Goal: Task Accomplishment & Management: Use online tool/utility

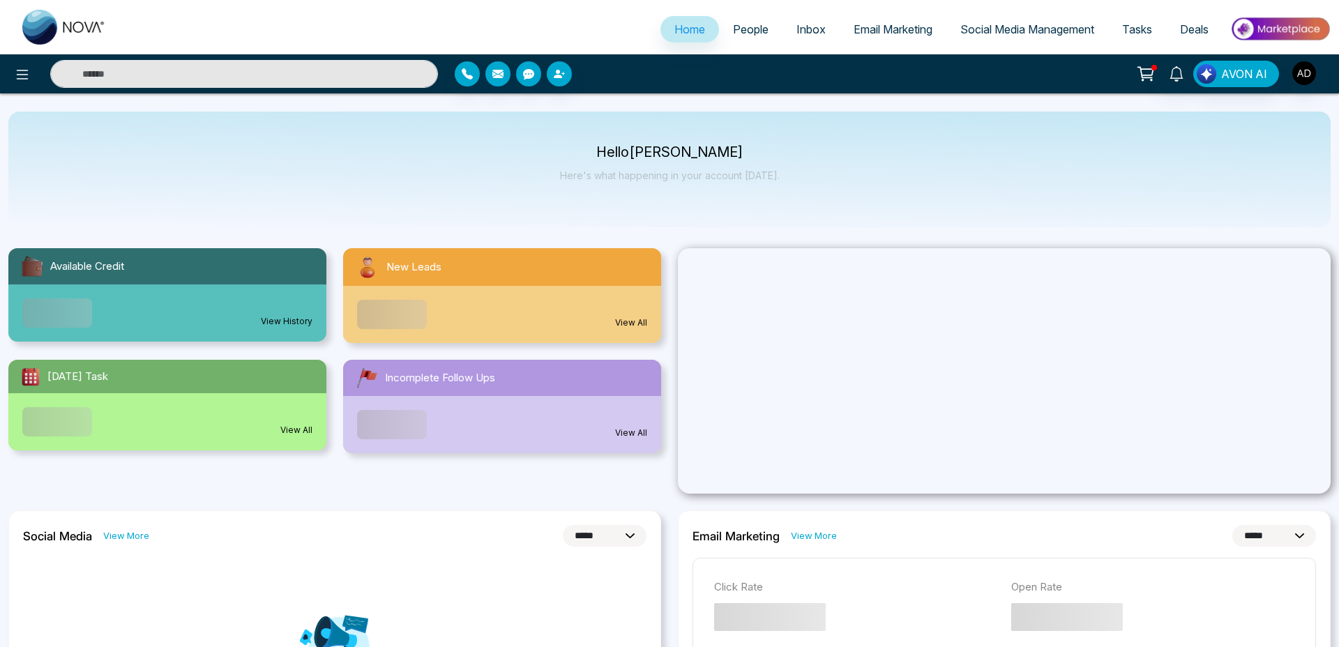
select select "*"
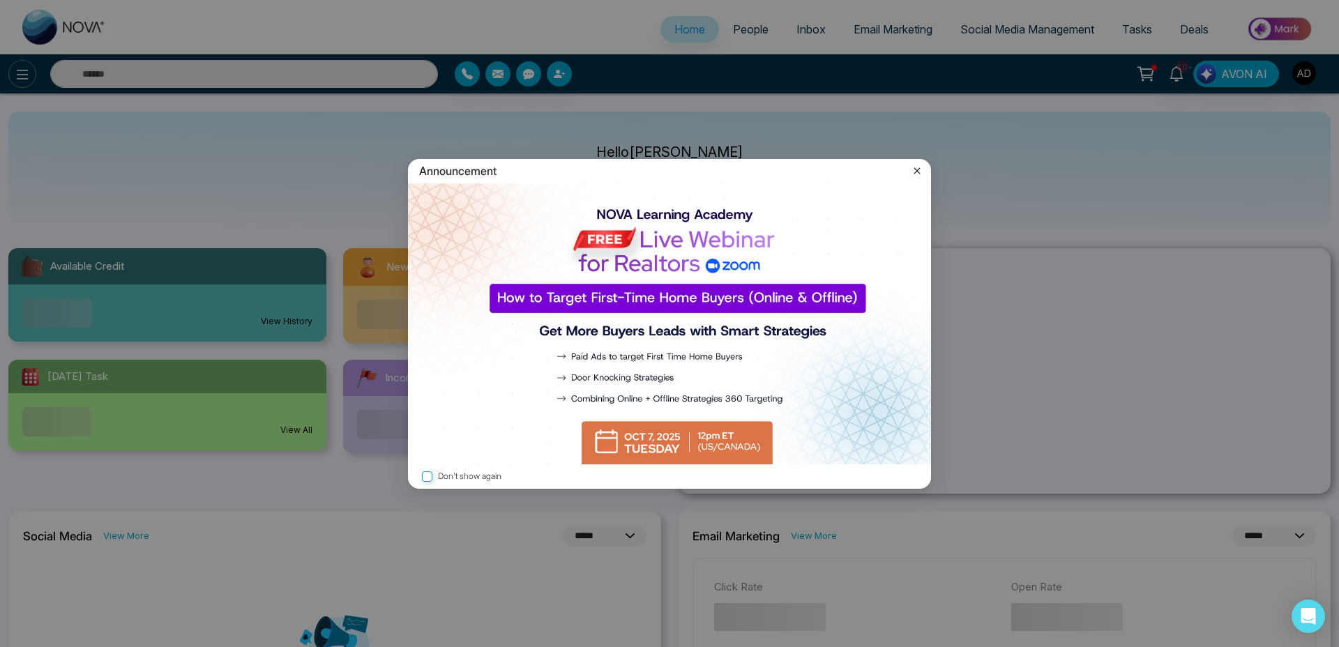
click at [24, 69] on div "Announcement Don't show again" at bounding box center [669, 323] width 1339 height 647
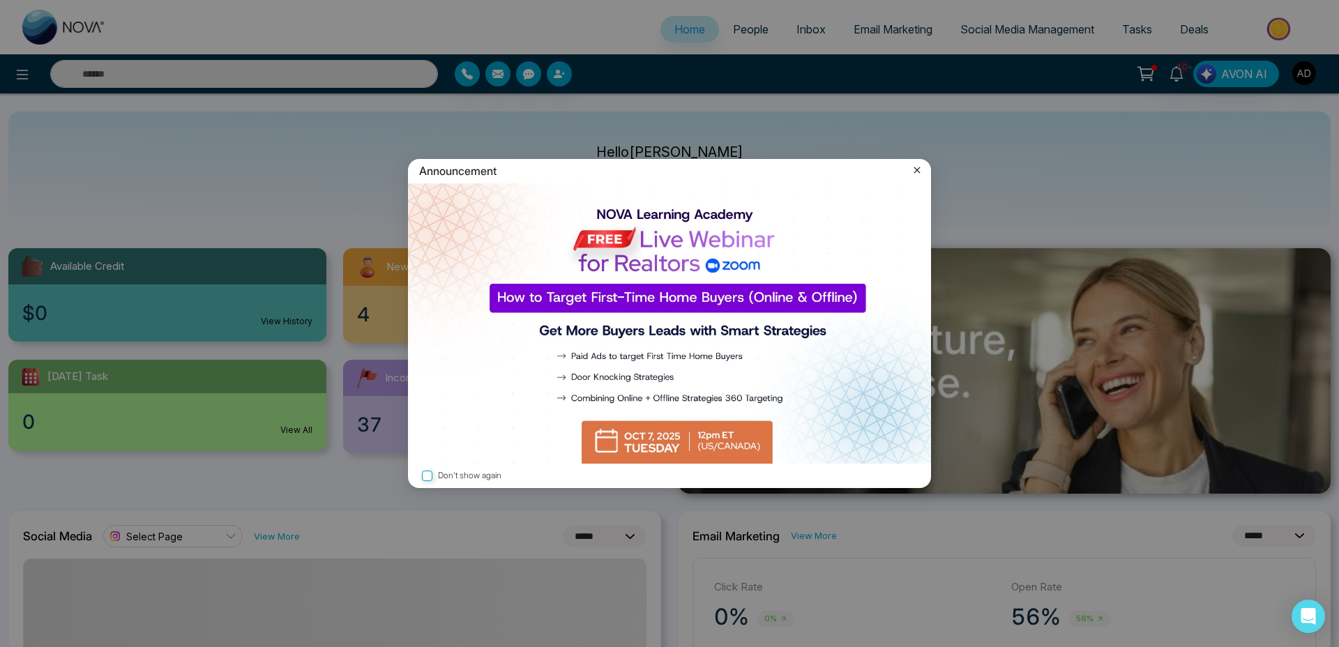
click at [922, 172] on icon at bounding box center [917, 170] width 14 height 14
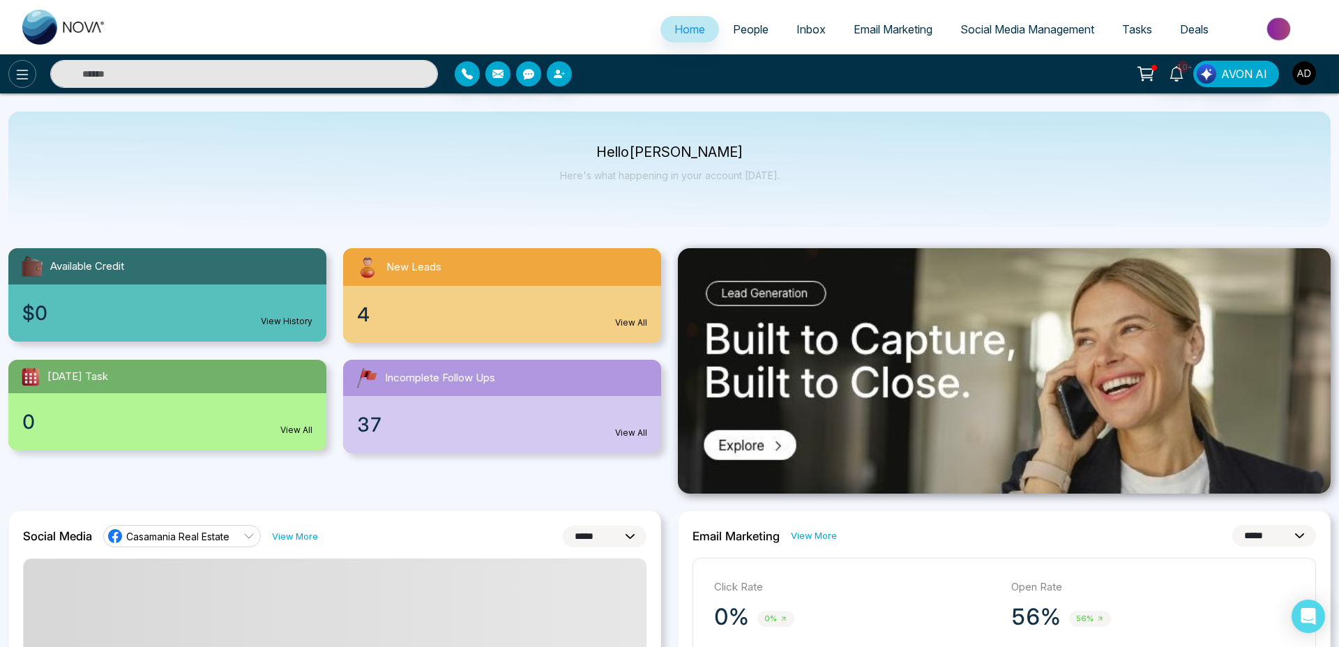
click at [19, 77] on icon at bounding box center [22, 74] width 17 height 17
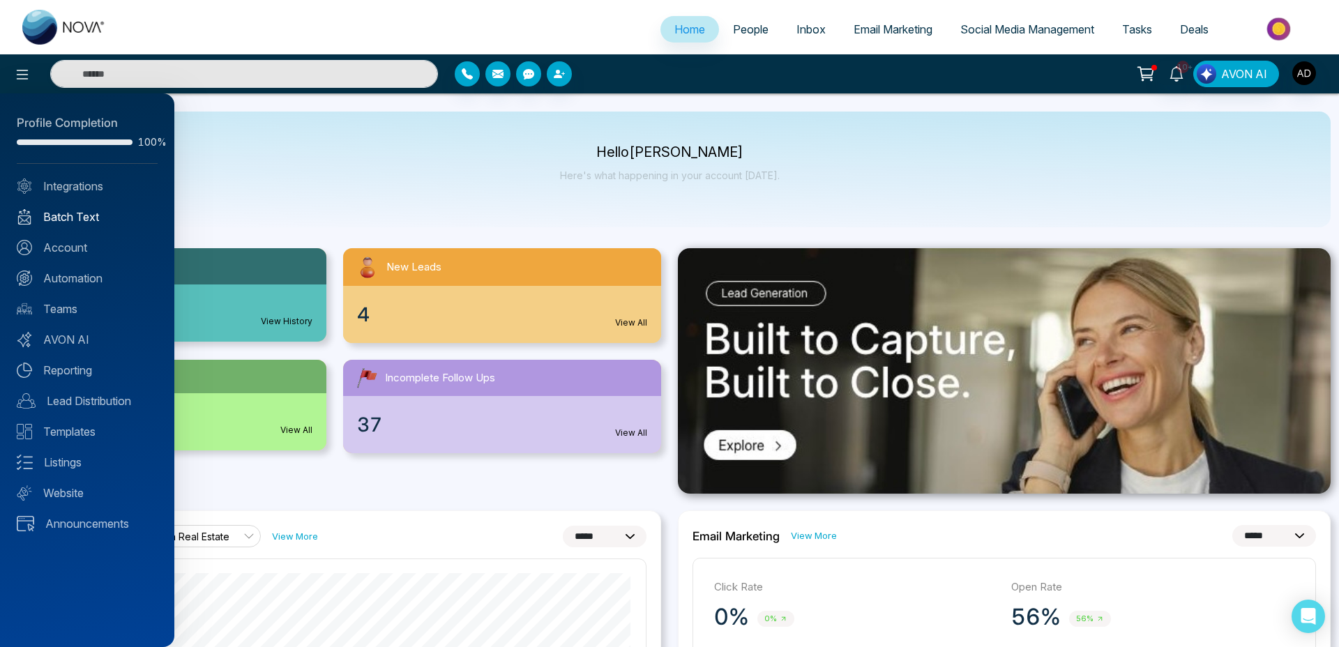
click at [62, 210] on link "Batch Text" at bounding box center [87, 217] width 141 height 17
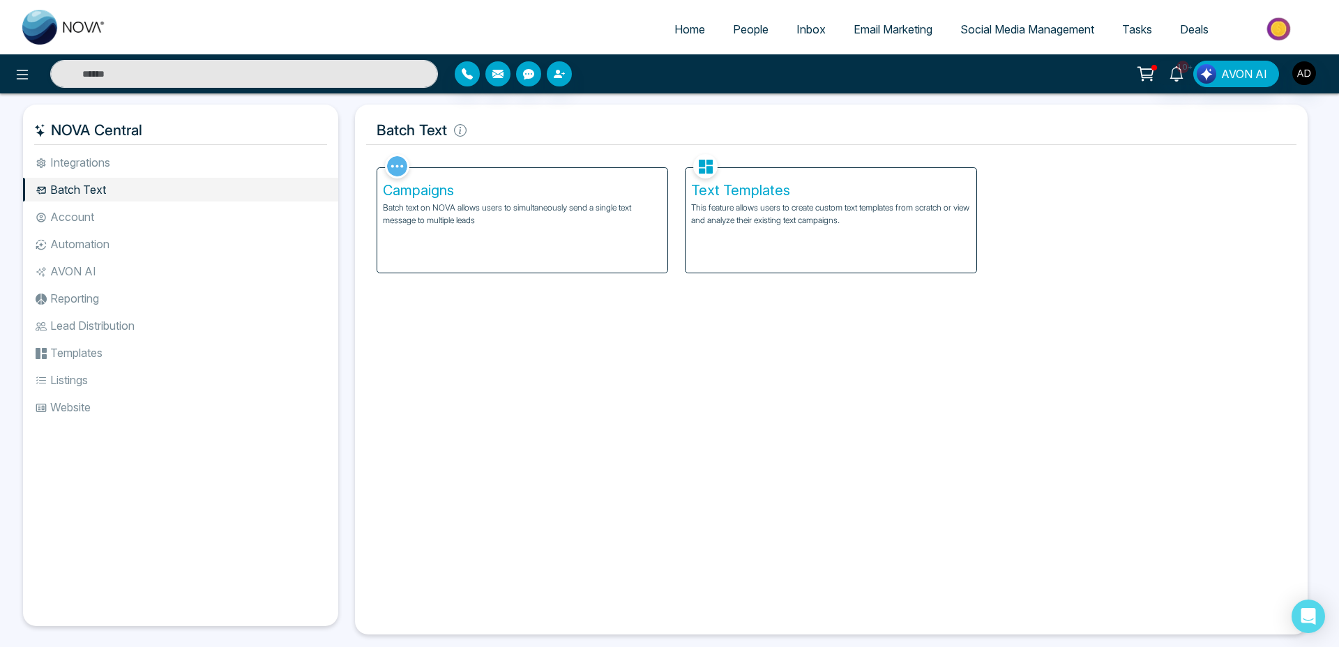
click at [750, 211] on p "This feature allows users to create custom text templates from scratch or view …" at bounding box center [831, 214] width 280 height 25
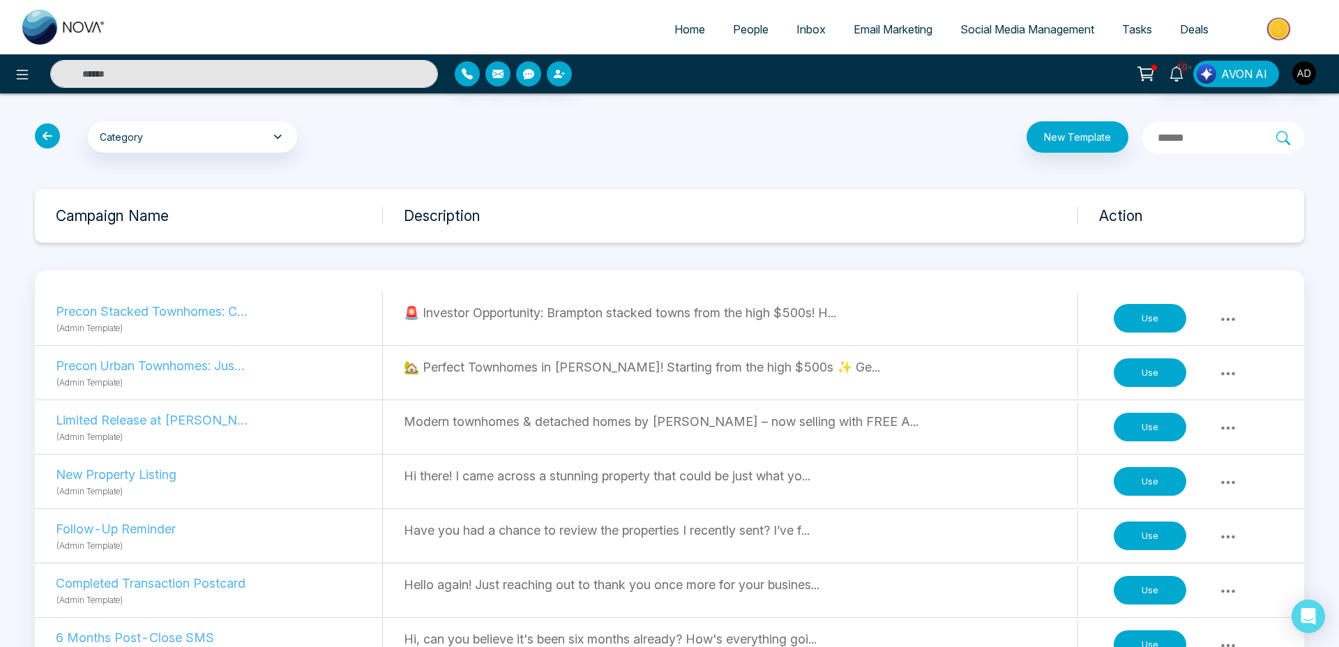
click at [1232, 317] on icon at bounding box center [1228, 318] width 14 height 3
click at [1145, 313] on button "Use" at bounding box center [1150, 318] width 73 height 29
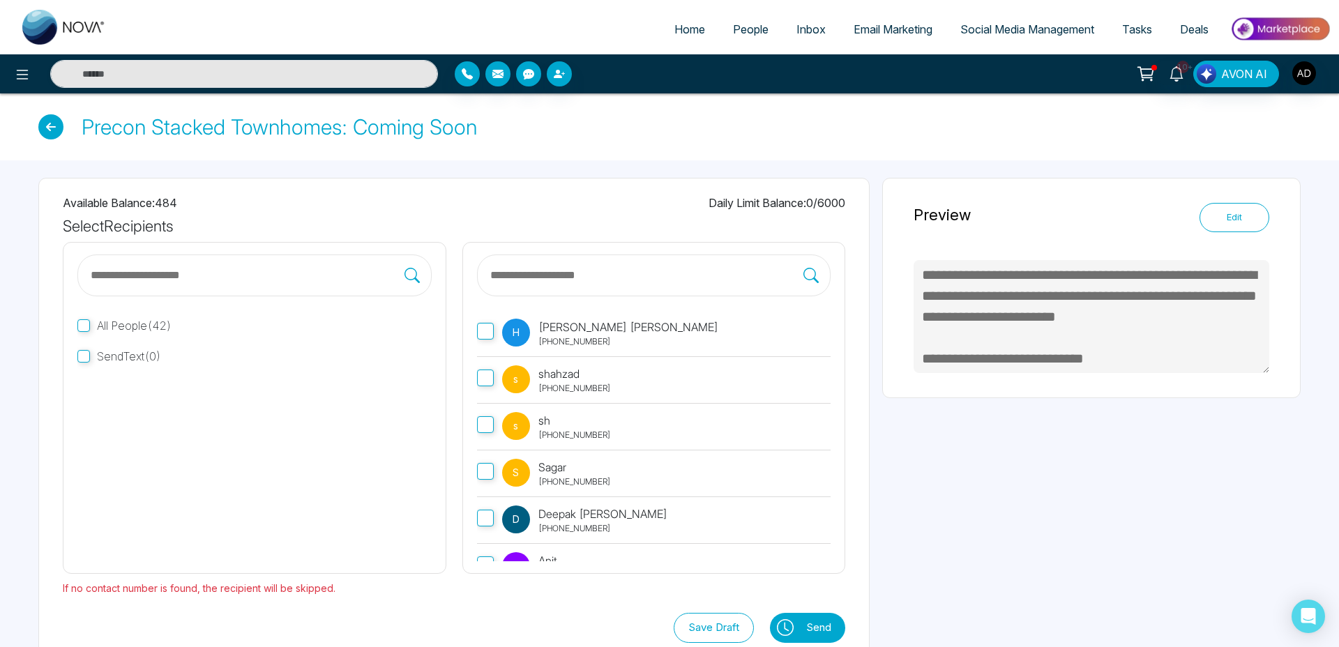
type textarea "**********"
click at [746, 31] on span "People" at bounding box center [751, 29] width 36 height 14
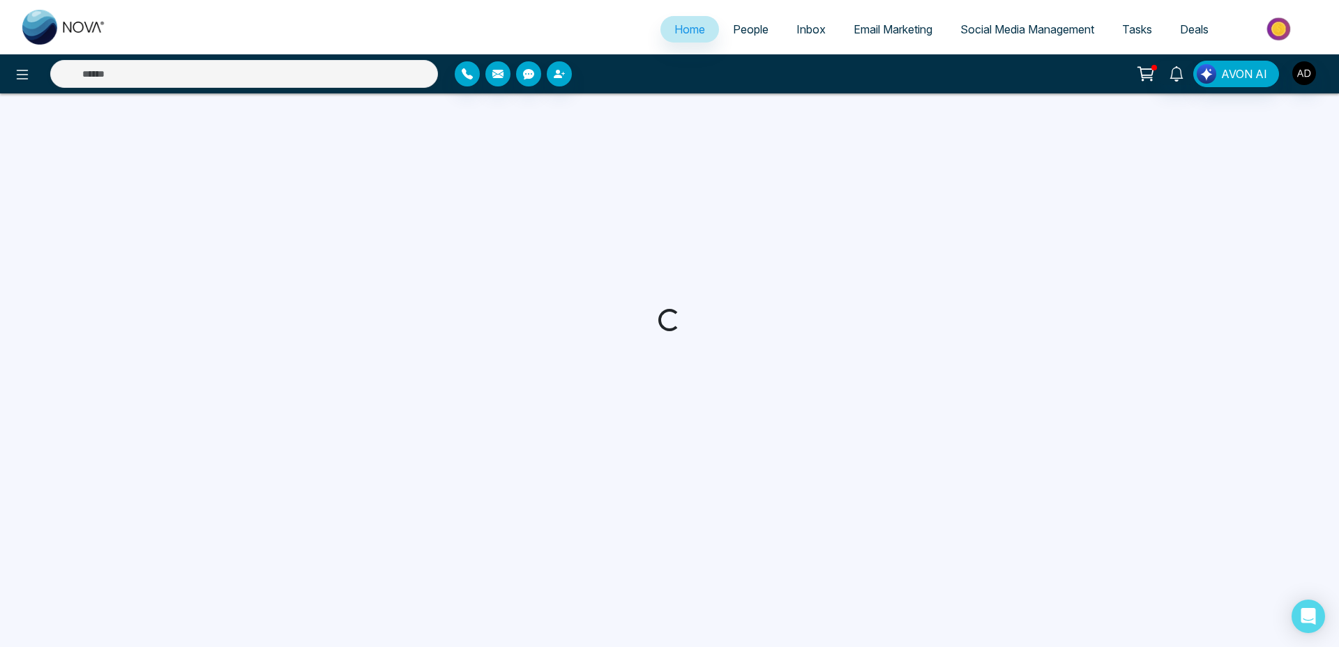
select select "*"
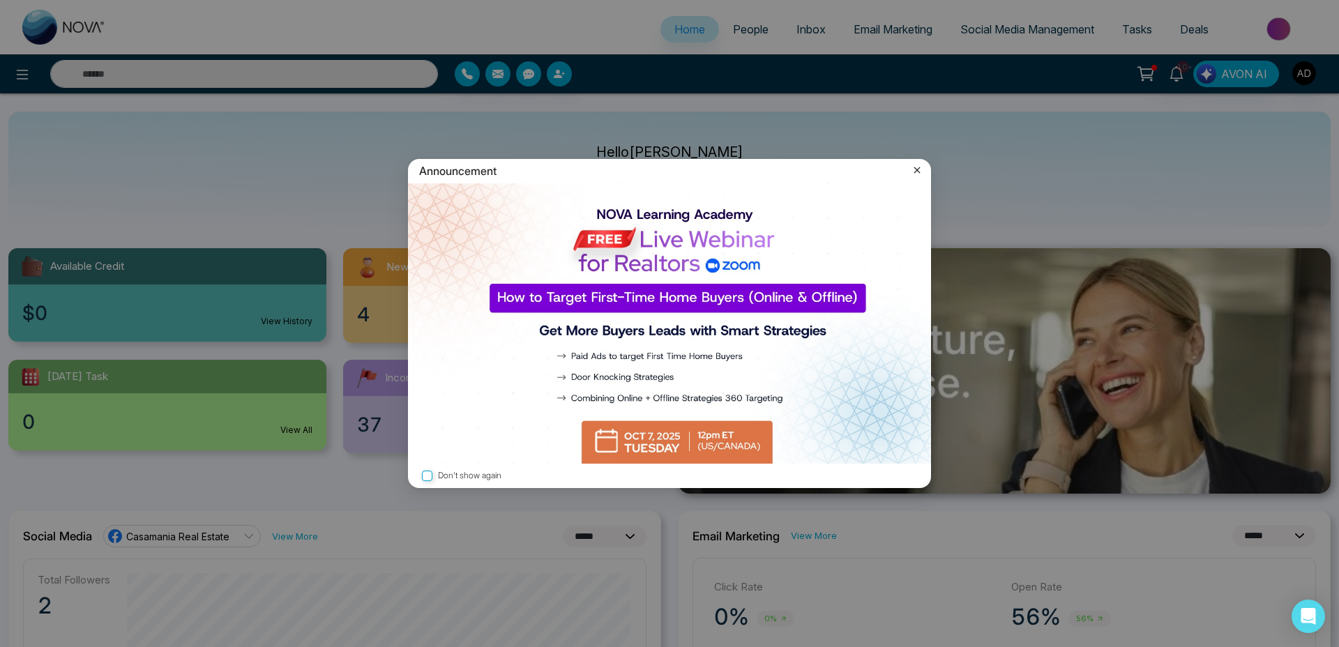
click at [915, 163] on icon at bounding box center [917, 170] width 14 height 14
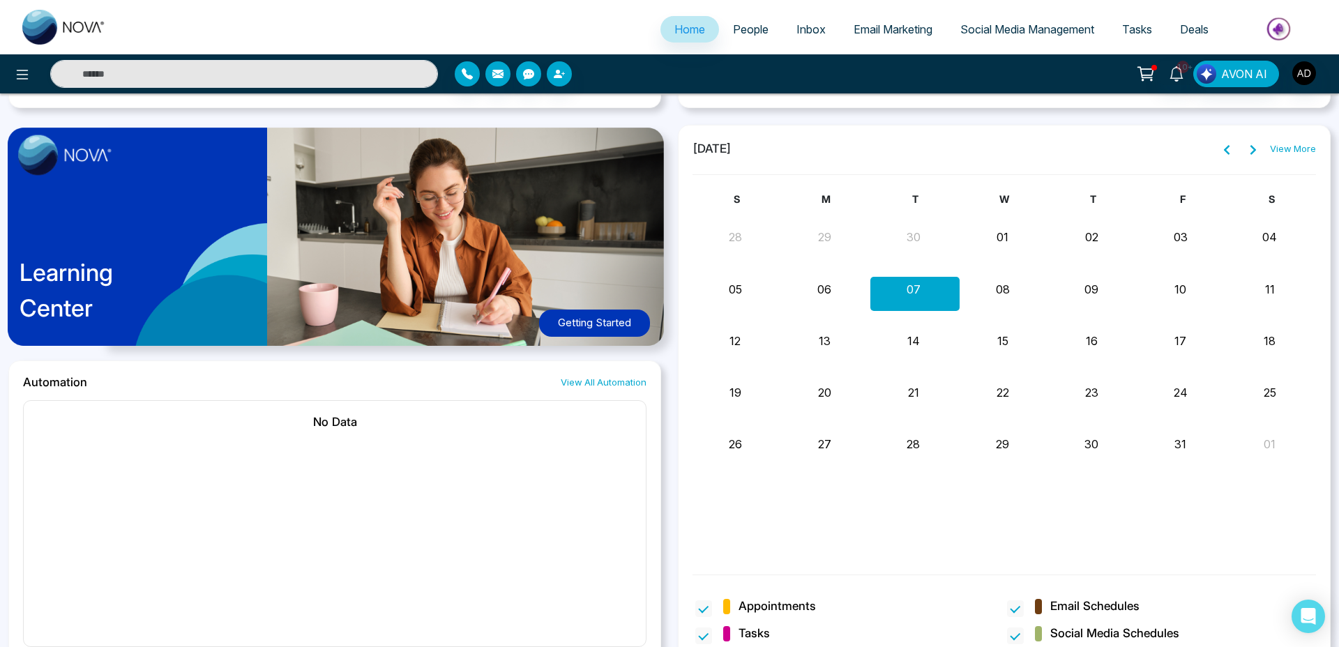
scroll to position [1071, 0]
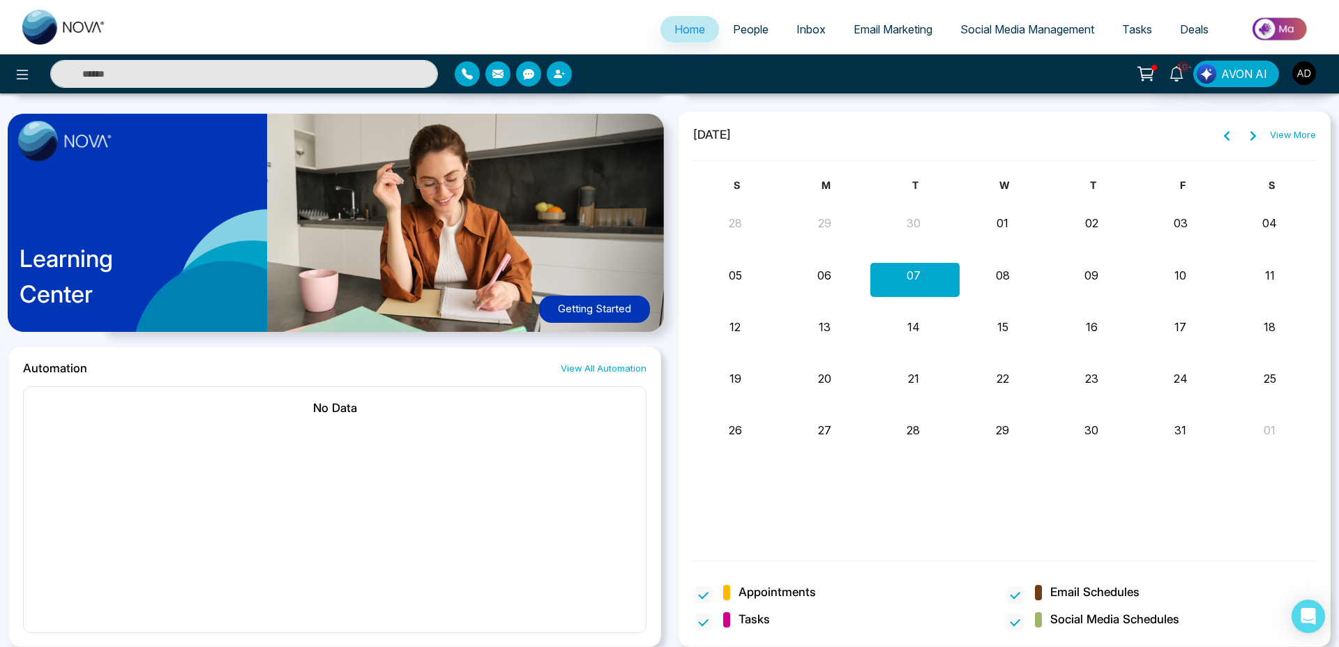
click at [767, 24] on link "People" at bounding box center [750, 29] width 63 height 27
